Goal: Task Accomplishment & Management: Use online tool/utility

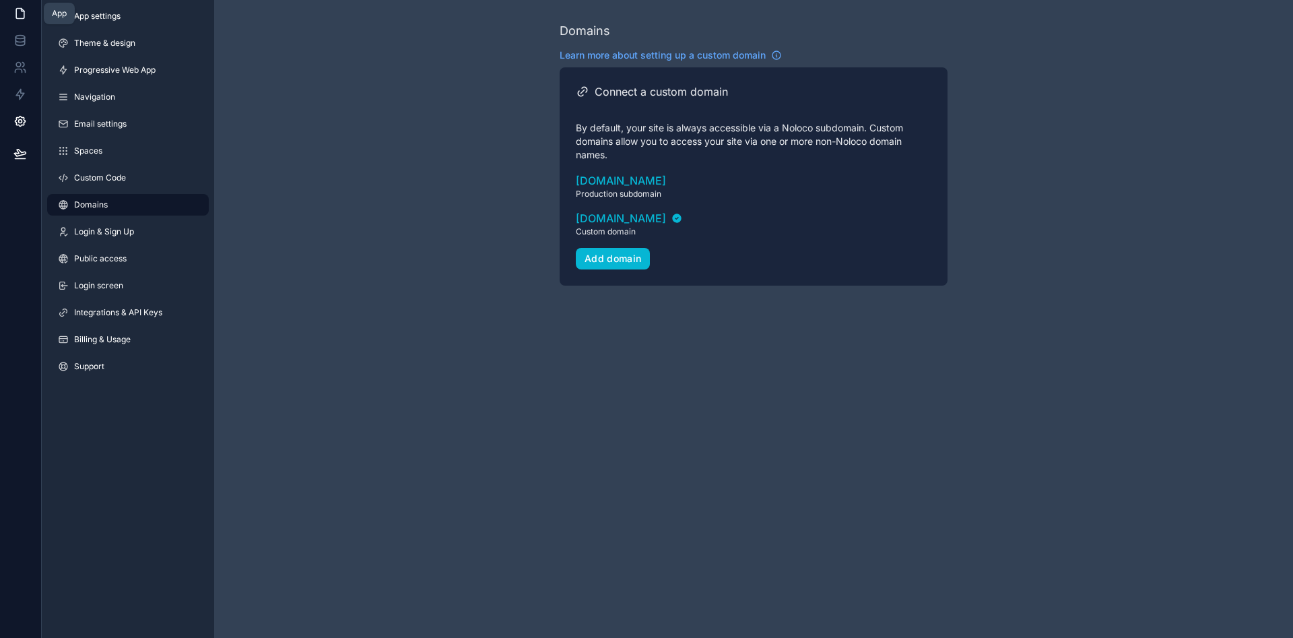
click at [29, 18] on link at bounding box center [20, 13] width 41 height 27
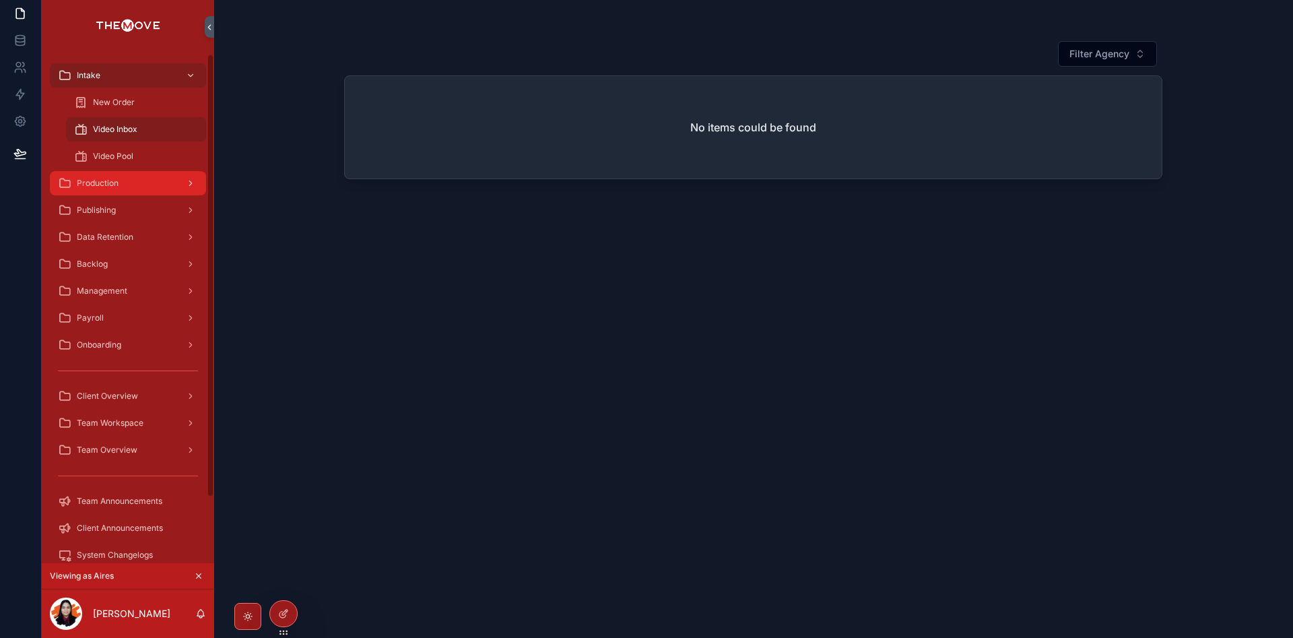
click at [121, 188] on div "Production" at bounding box center [128, 183] width 140 height 22
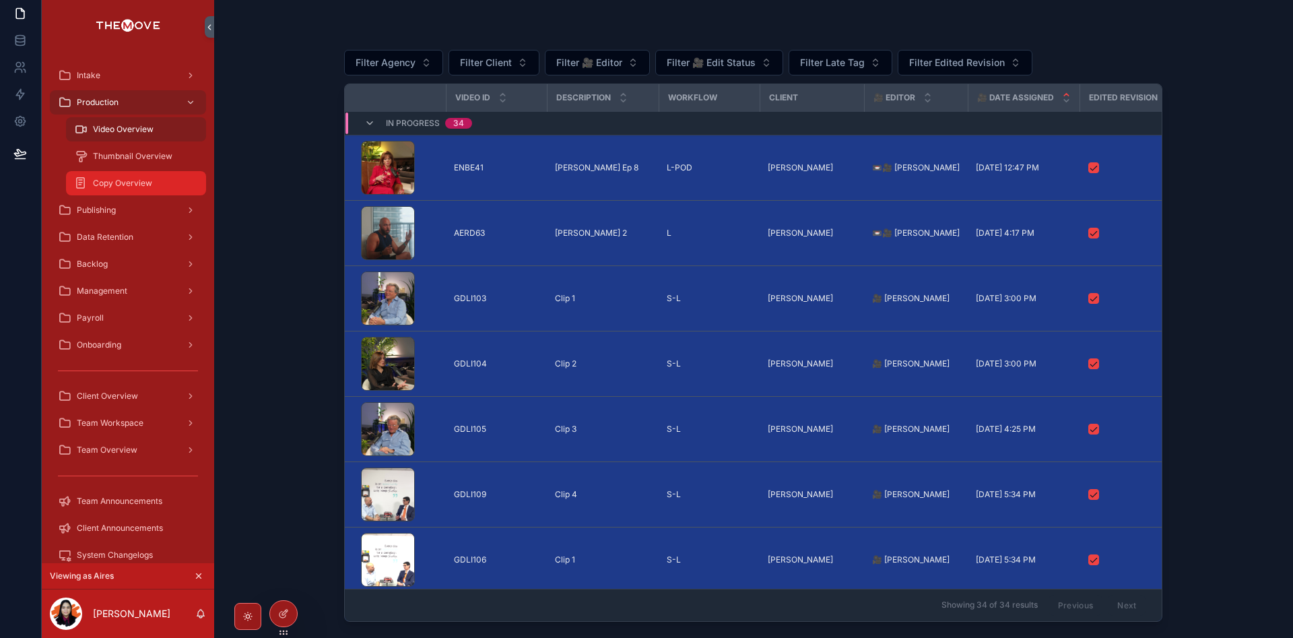
click at [135, 178] on span "Copy Overview" at bounding box center [122, 183] width 59 height 11
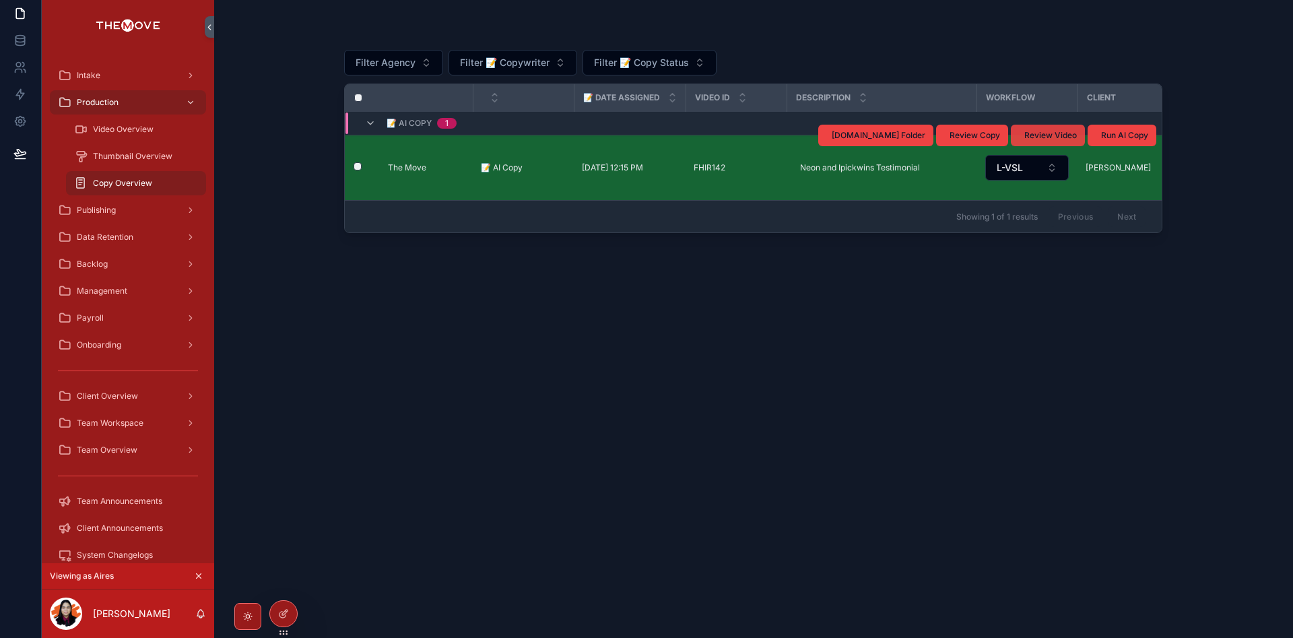
click at [1055, 133] on span "Review Video" at bounding box center [1050, 135] width 53 height 11
drag, startPoint x: 867, startPoint y: 231, endPoint x: 1155, endPoint y: 249, distance: 288.1
click at [1186, 255] on div "Filter Agency Filter 📝 Copywriter Filter 📝 Copy Status 📝 Date Assigned Video ID…" at bounding box center [753, 319] width 1079 height 638
click at [904, 283] on div "Filter Agency Filter 📝 Copywriter Filter 📝 Copy Status 📝 Date Assigned Video ID…" at bounding box center [753, 326] width 818 height 589
click at [933, 218] on div "Showing 1 of 1 results Previous Next" at bounding box center [753, 216] width 817 height 32
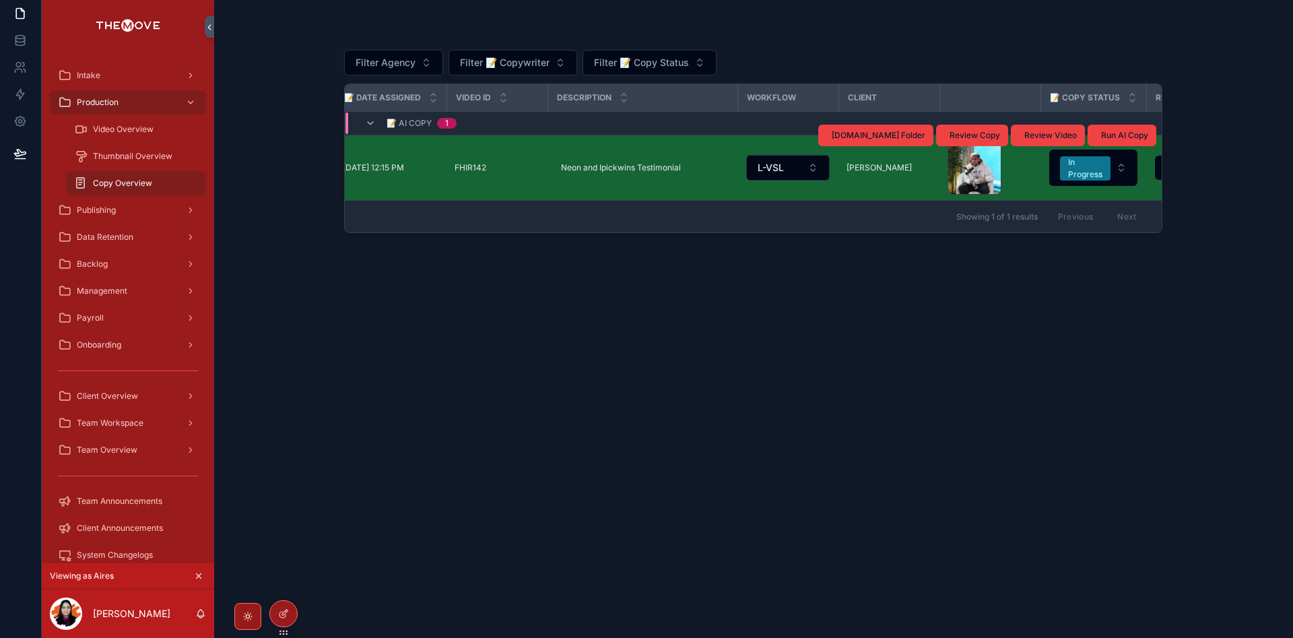
scroll to position [0, 428]
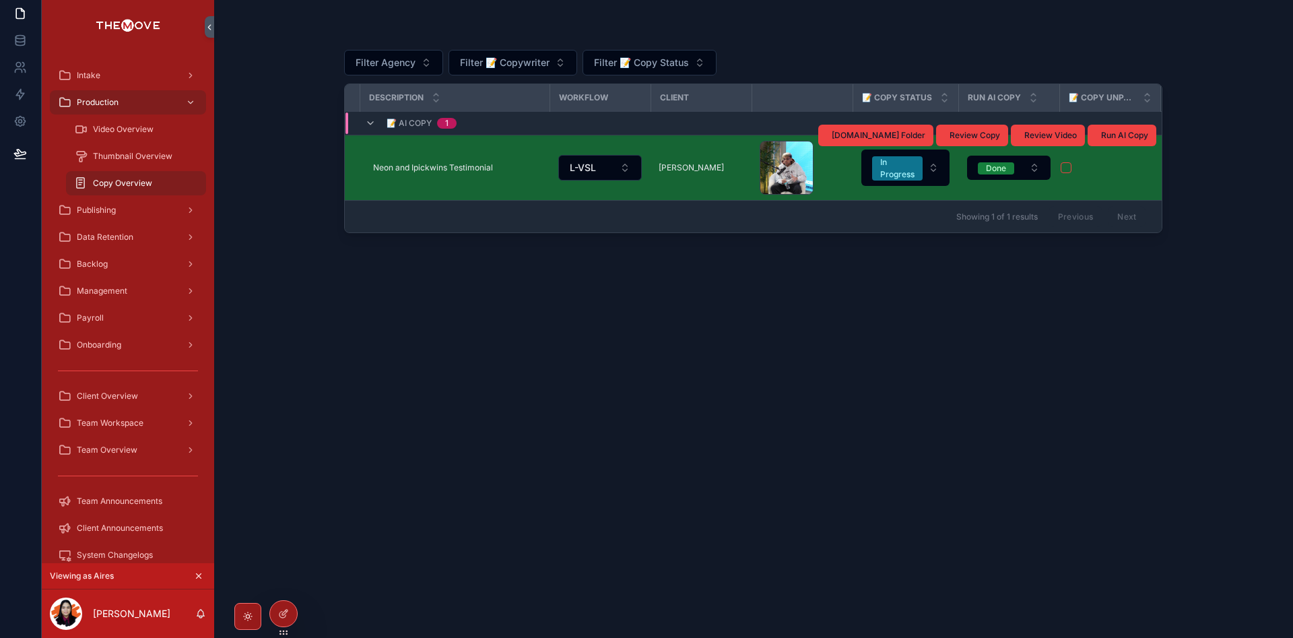
click at [905, 163] on div "Frame.io Folder Review Copy Review Video Run AI Copy" at bounding box center [987, 135] width 338 height 65
click at [921, 172] on span "In Progress" at bounding box center [897, 168] width 51 height 24
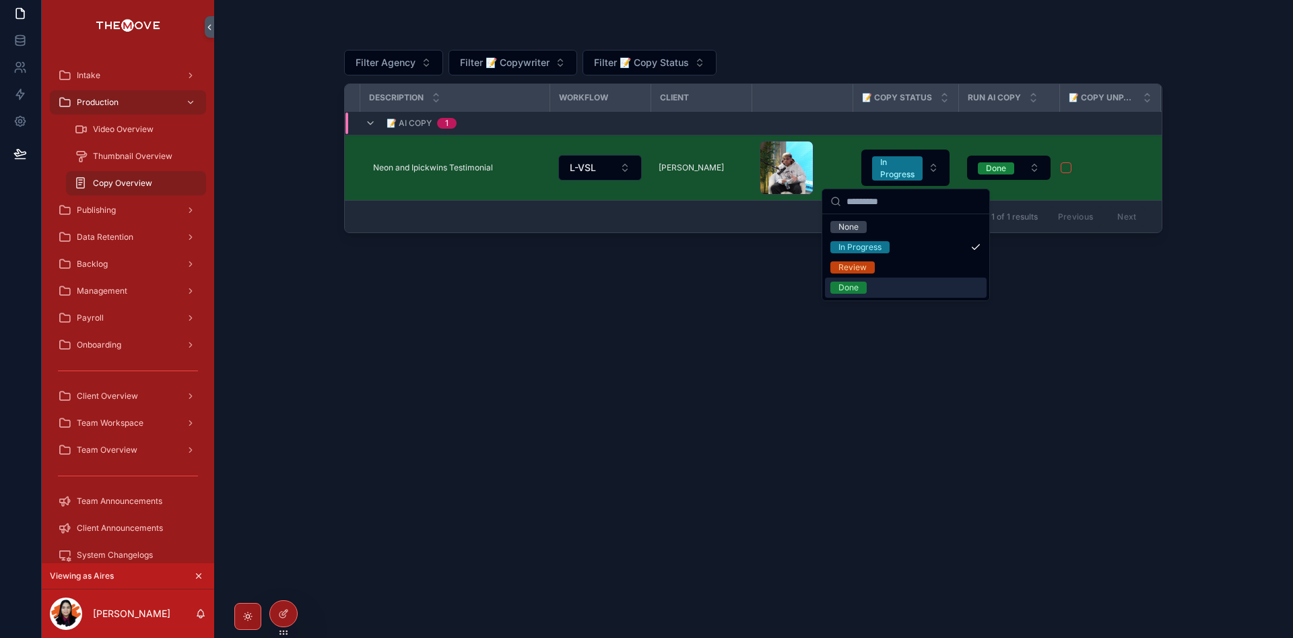
click at [897, 288] on div "Done" at bounding box center [906, 287] width 162 height 20
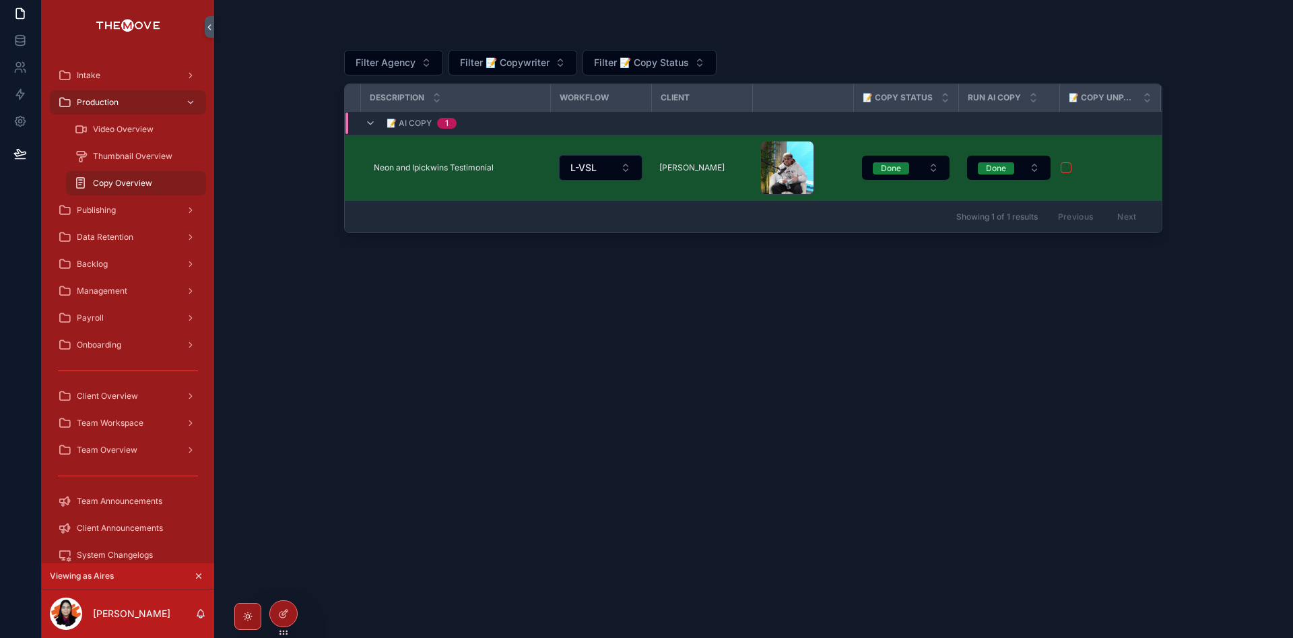
scroll to position [0, 428]
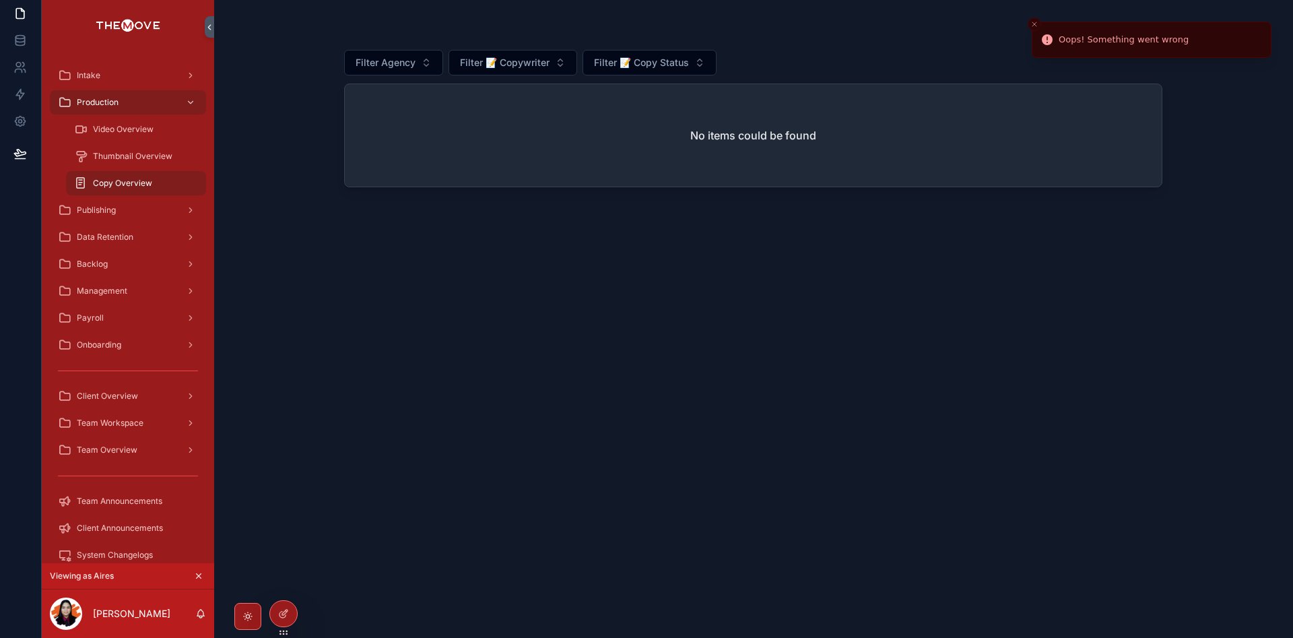
click at [1040, 21] on button "Close toast" at bounding box center [1034, 24] width 13 height 13
